Goal: Task Accomplishment & Management: Use online tool/utility

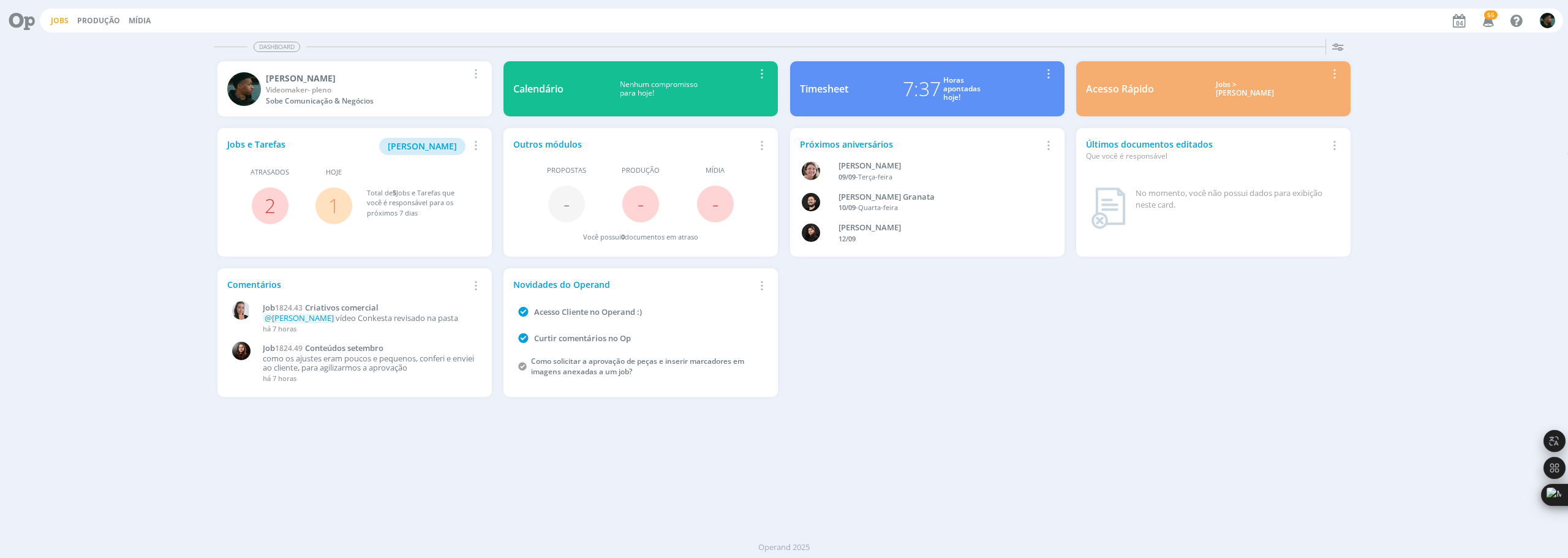
click at [64, 19] on link "Jobs" at bounding box center [59, 21] width 18 height 10
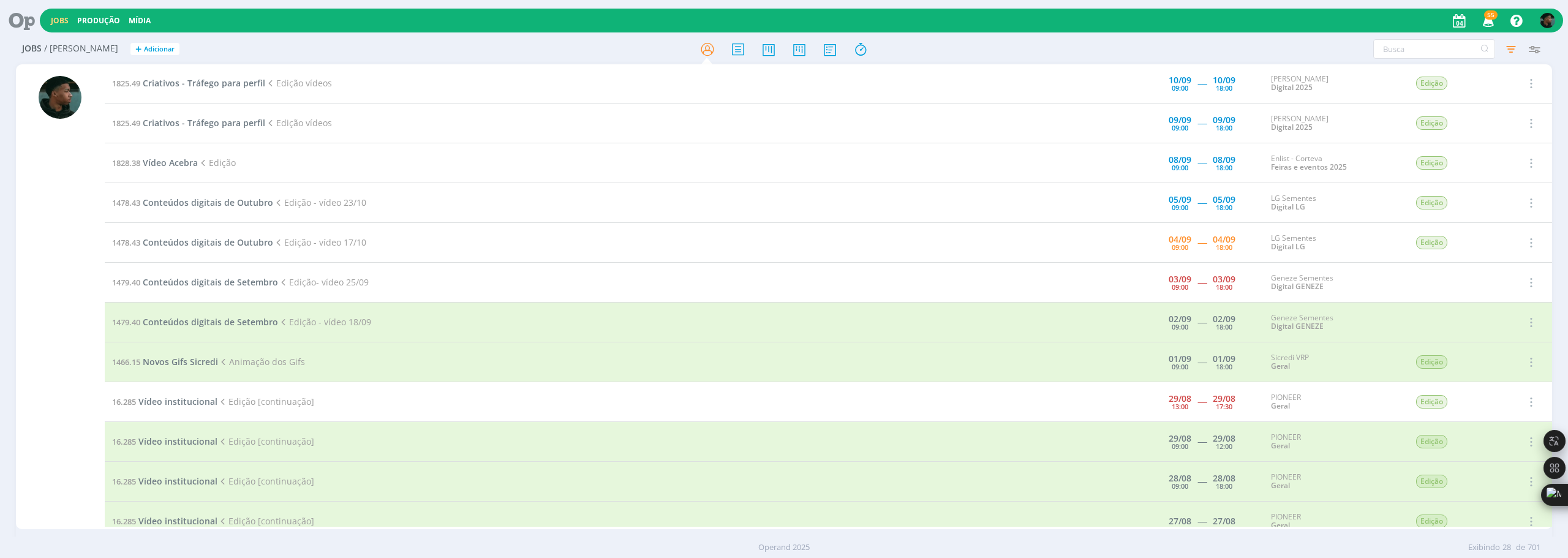
scroll to position [490, 0]
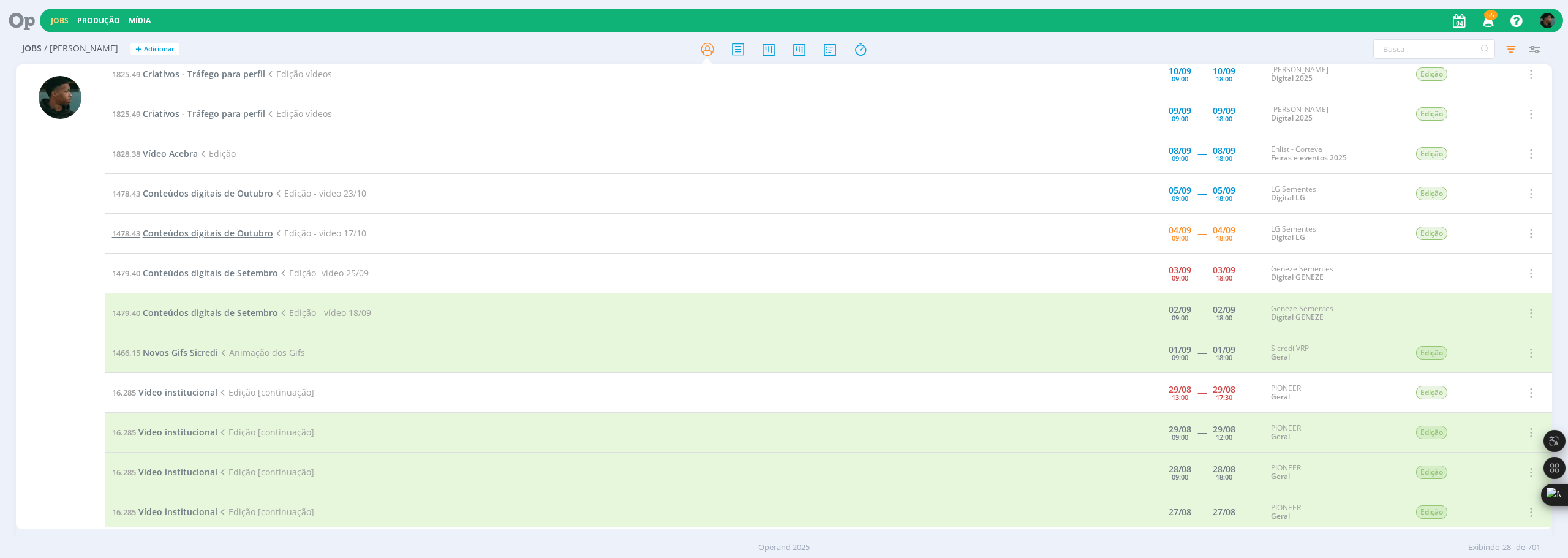
click at [222, 231] on span "Conteúdos digitais de Outubro" at bounding box center [208, 233] width 130 height 12
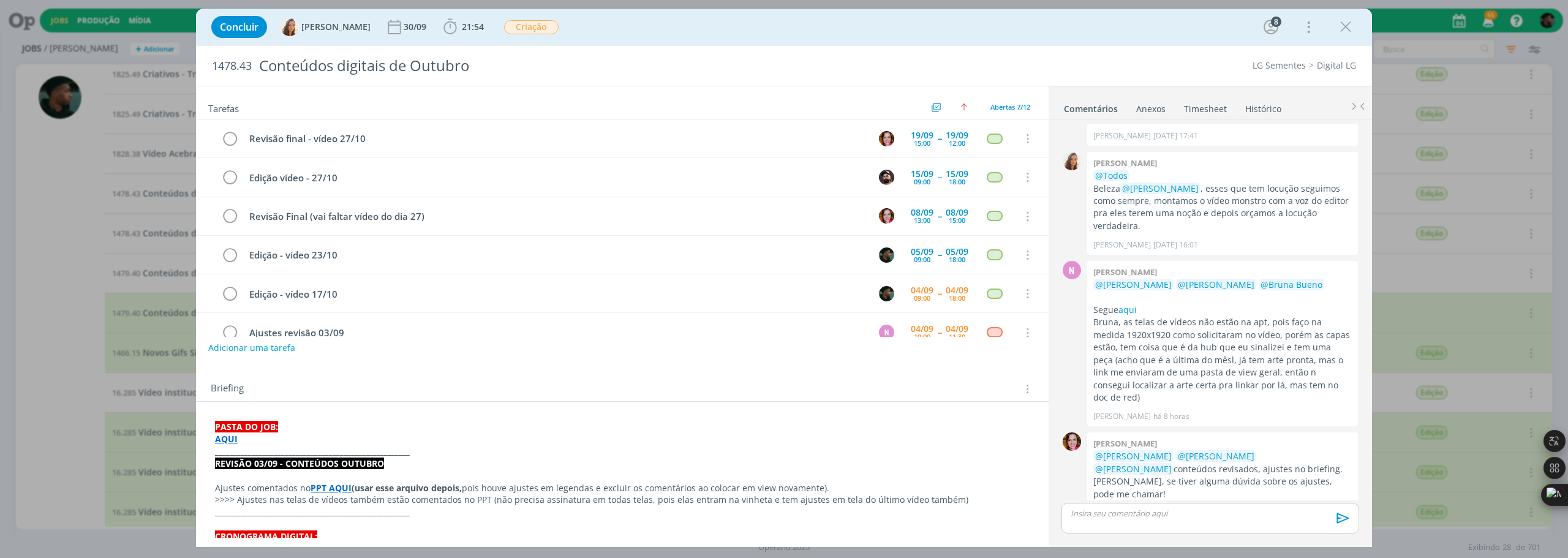
scroll to position [64, 0]
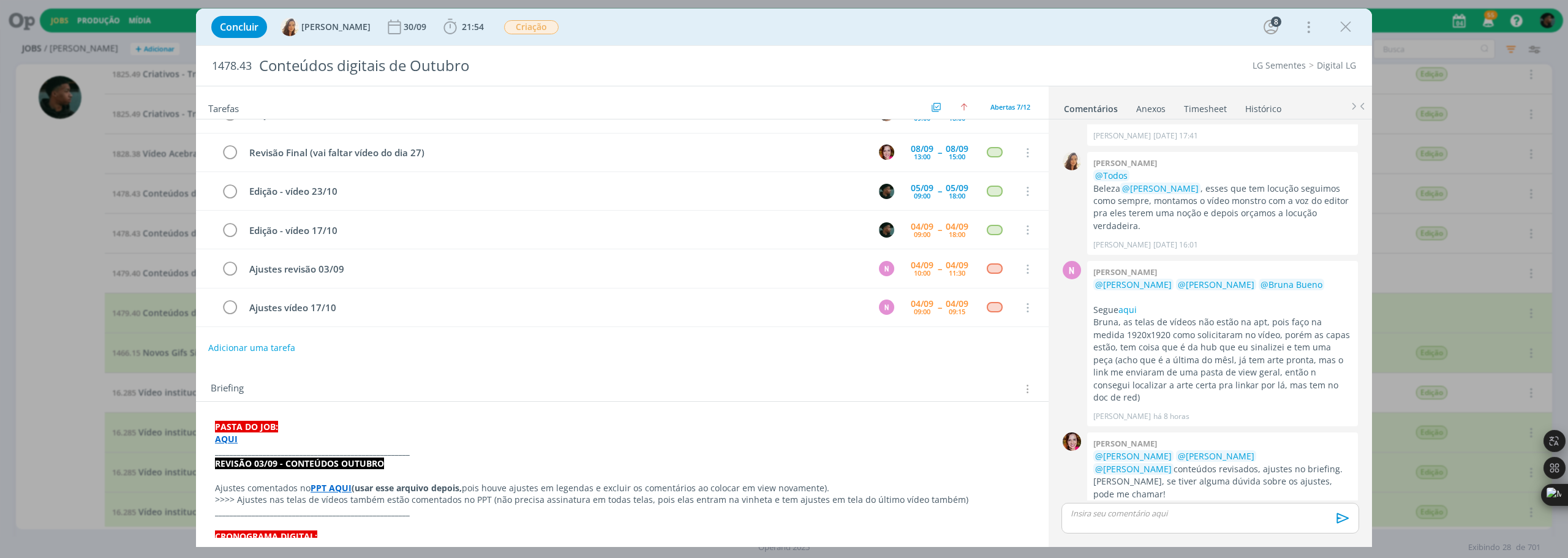
click at [119, 263] on div "Concluir [PERSON_NAME] [DATE] 21:54 Iniciar Apontar Data * [DATE] Horas * 00:00…" at bounding box center [784, 279] width 1568 height 558
click at [1341, 27] on icon "dialog" at bounding box center [1345, 26] width 18 height 18
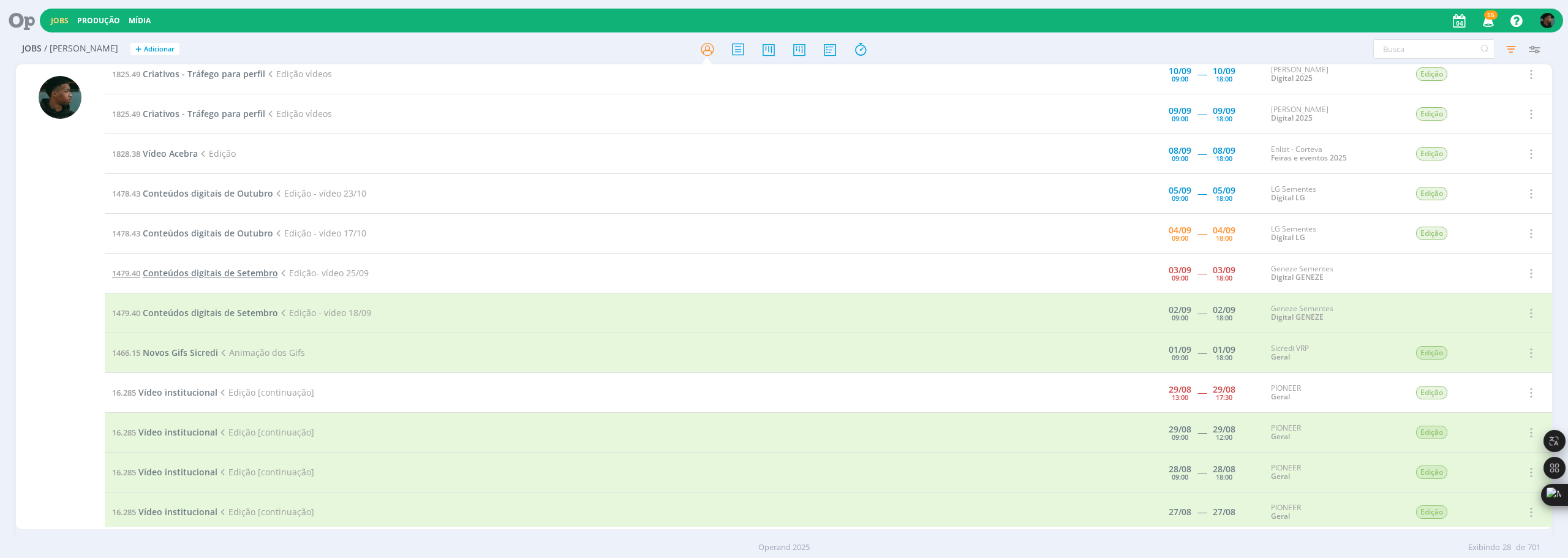
click at [208, 275] on span "Conteúdos digitais de Setembro" at bounding box center [210, 273] width 135 height 12
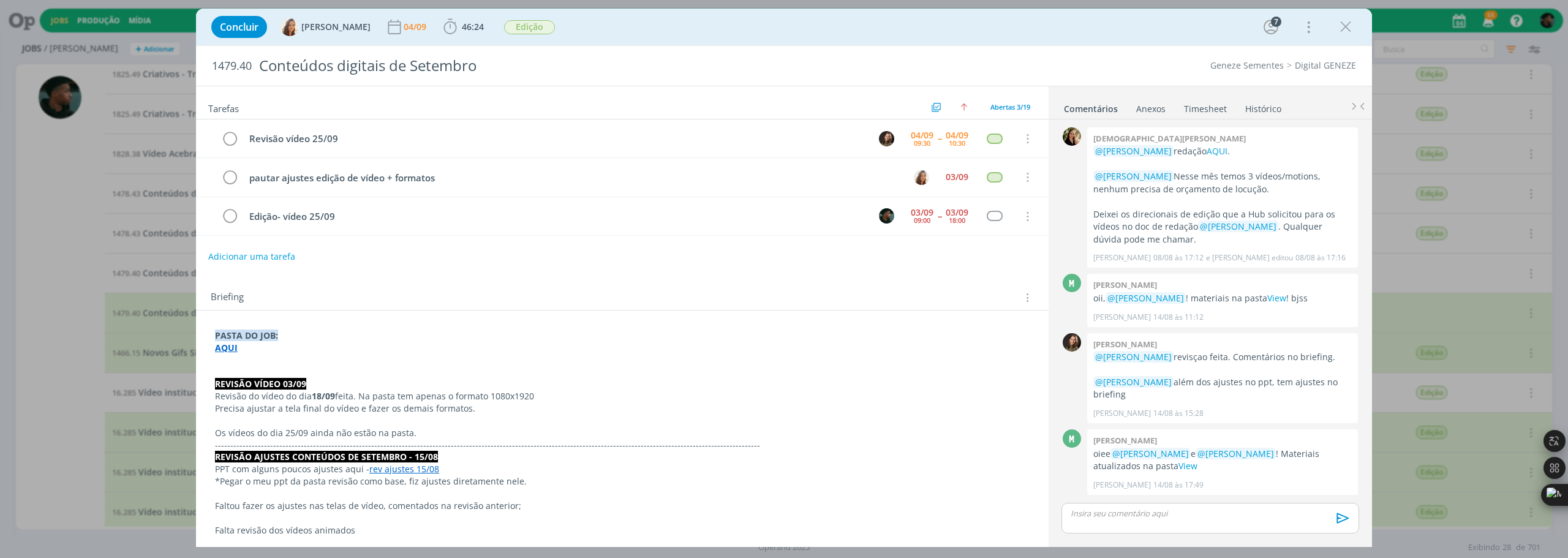
scroll to position [712, 0]
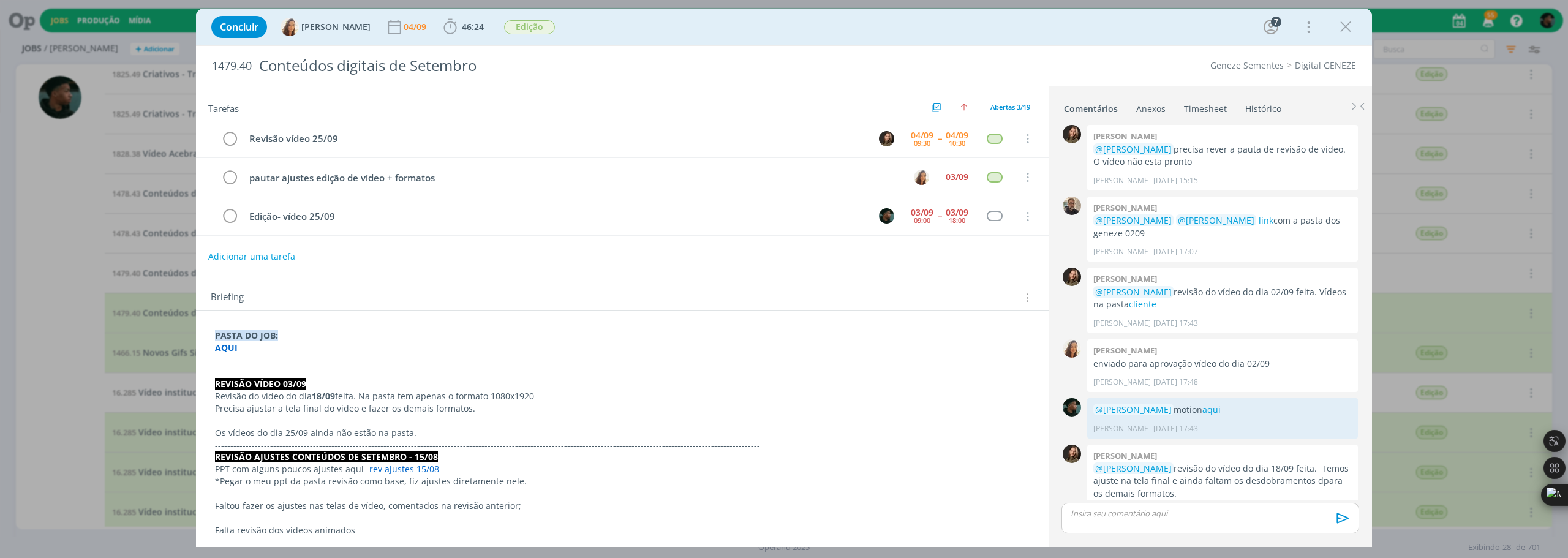
click at [88, 254] on div "Concluir [PERSON_NAME] 04/09 46:24 Iniciar Apontar Data * [DATE] Horas * 00:00 …" at bounding box center [784, 279] width 1568 height 558
click at [1342, 30] on icon "dialog" at bounding box center [1345, 26] width 18 height 18
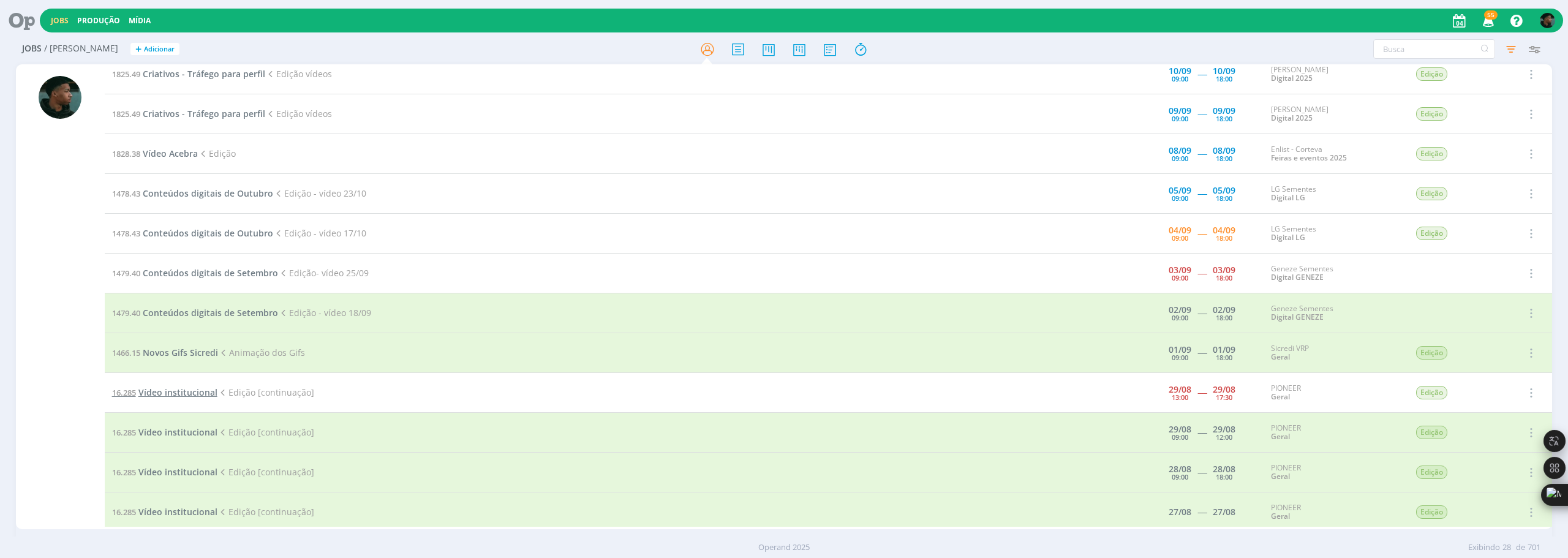
click at [204, 389] on span "Vídeo institucional" at bounding box center [178, 393] width 79 height 12
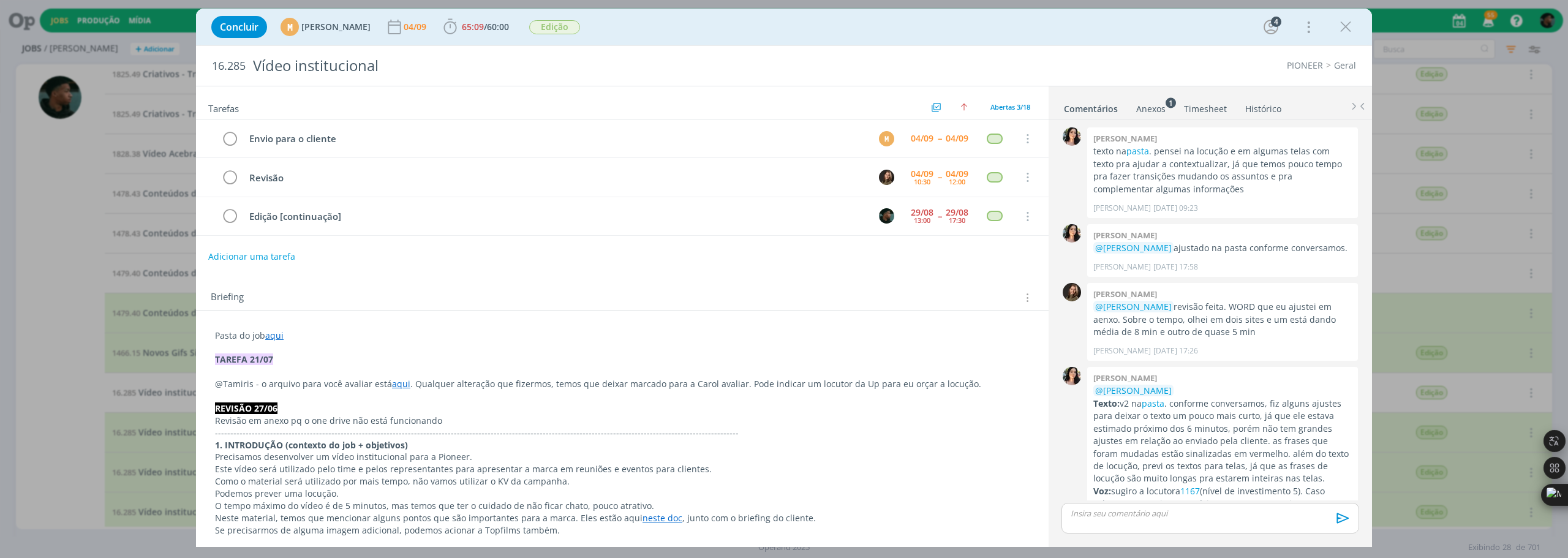
scroll to position [215, 0]
